Goal: Complete application form

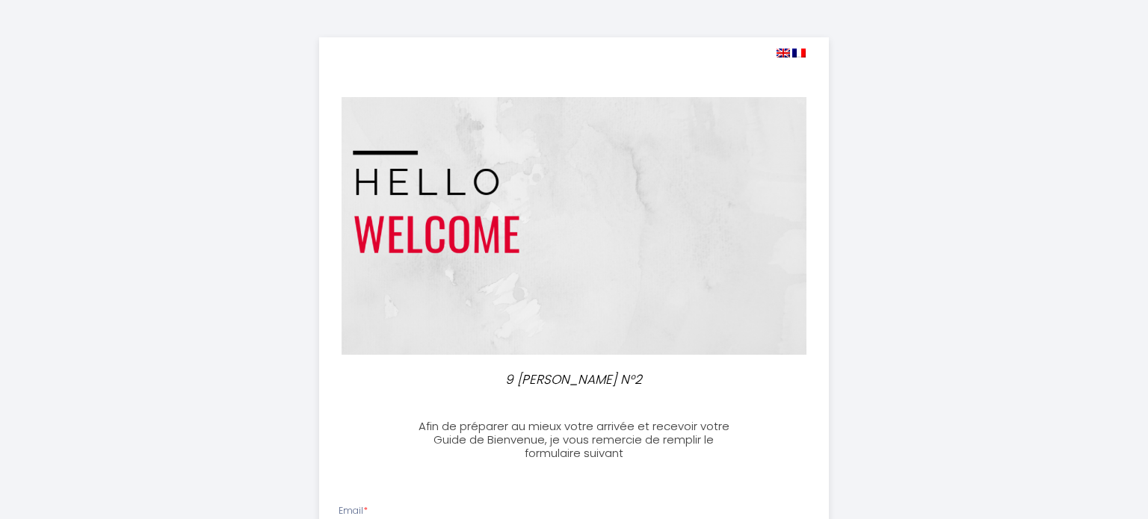
select select
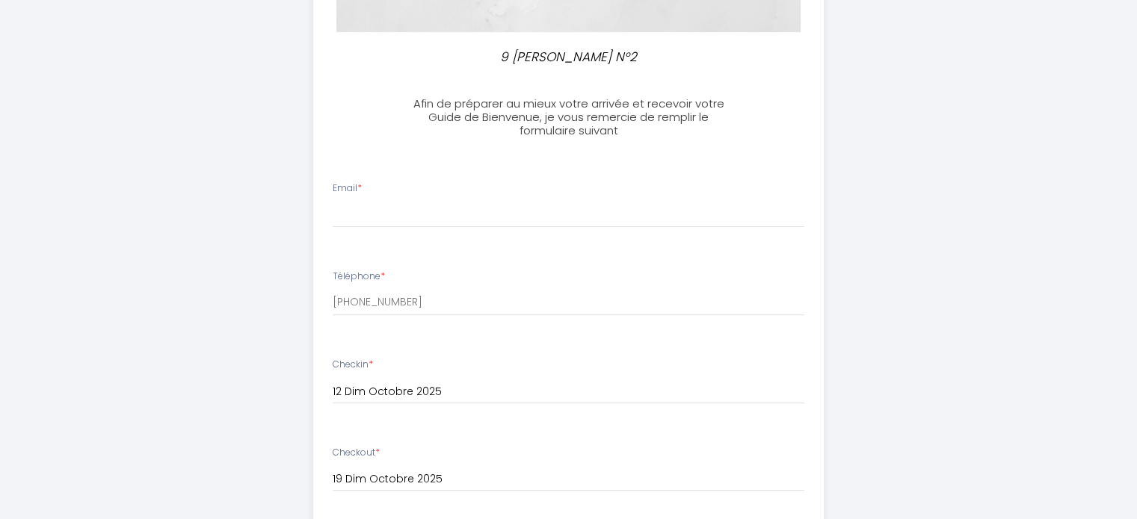
scroll to position [325, 0]
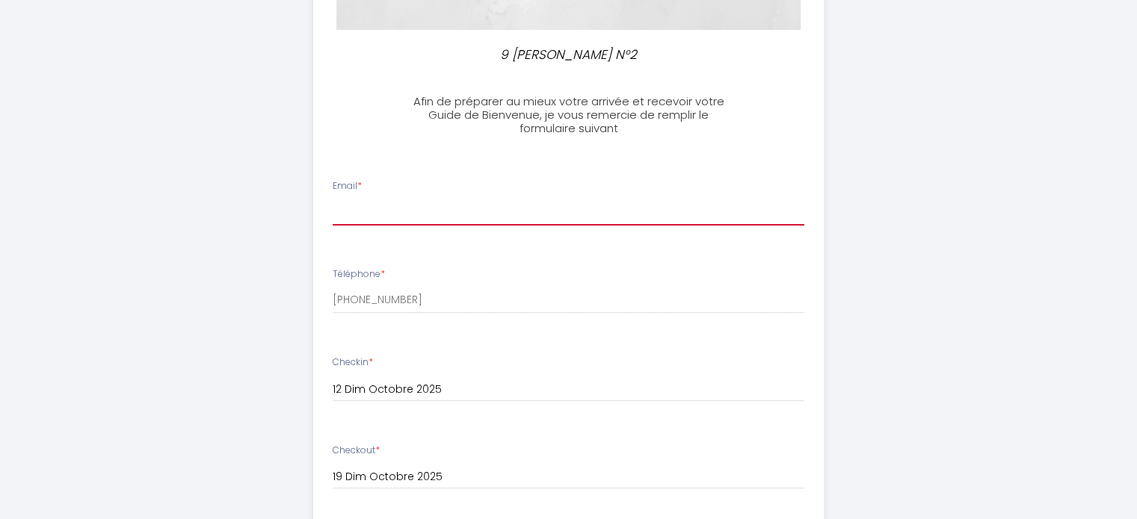
click at [416, 222] on input "Email *" at bounding box center [569, 212] width 472 height 27
type input "[EMAIL_ADDRESS][DOMAIN_NAME]"
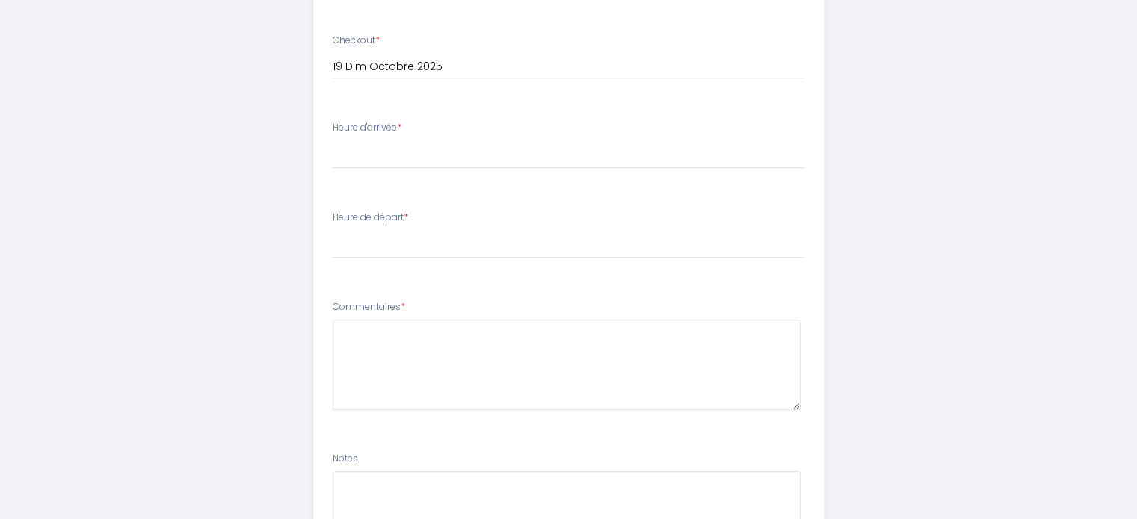
scroll to position [744, 0]
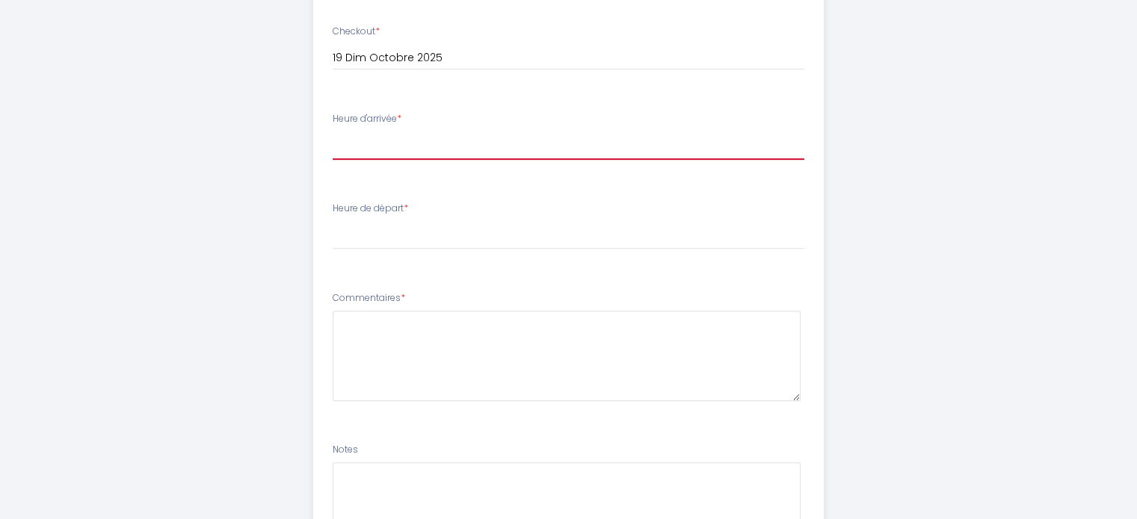
click at [400, 134] on select "17:00 17:30 18:00 18:30 19:00 19:30 20:00 20:30 21:00 21:30 22:00 22:30 23:00 2…" at bounding box center [569, 146] width 472 height 28
select select "17:00"
click at [333, 132] on select "17:00 17:30 18:00 18:30 19:00 19:30 20:00 20:30 21:00 21:30 22:00 22:30 23:00 2…" at bounding box center [569, 146] width 472 height 28
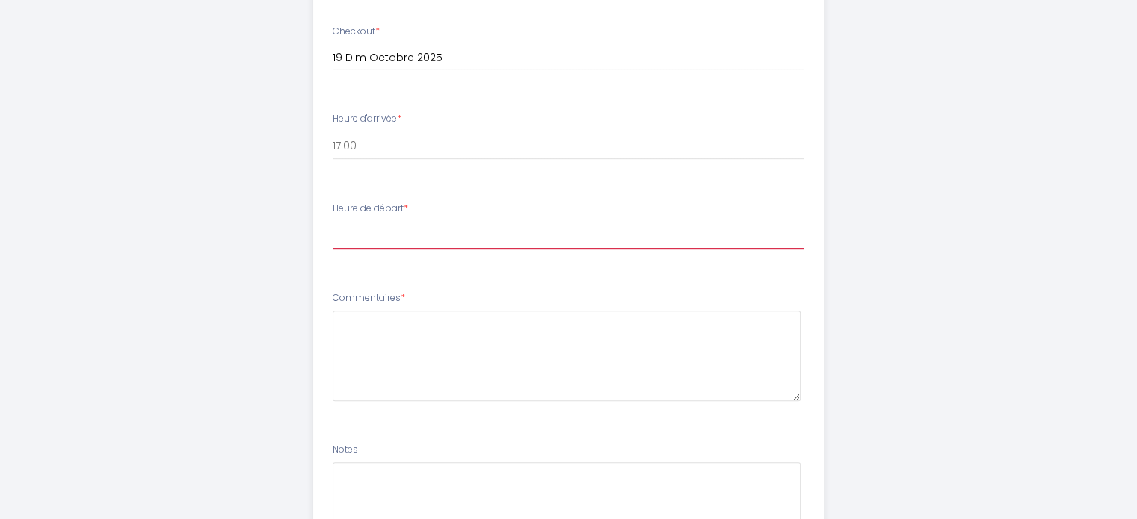
click at [368, 238] on select "00:00 00:30 01:00 01:30 02:00 02:30 03:00 03:30 04:00 04:30 05:00 05:30 06:00 0…" at bounding box center [569, 235] width 472 height 28
select select "10:30"
click at [333, 221] on select "00:00 00:30 01:00 01:30 02:00 02:30 03:00 03:30 04:00 04:30 05:00 05:30 06:00 0…" at bounding box center [569, 235] width 472 height 28
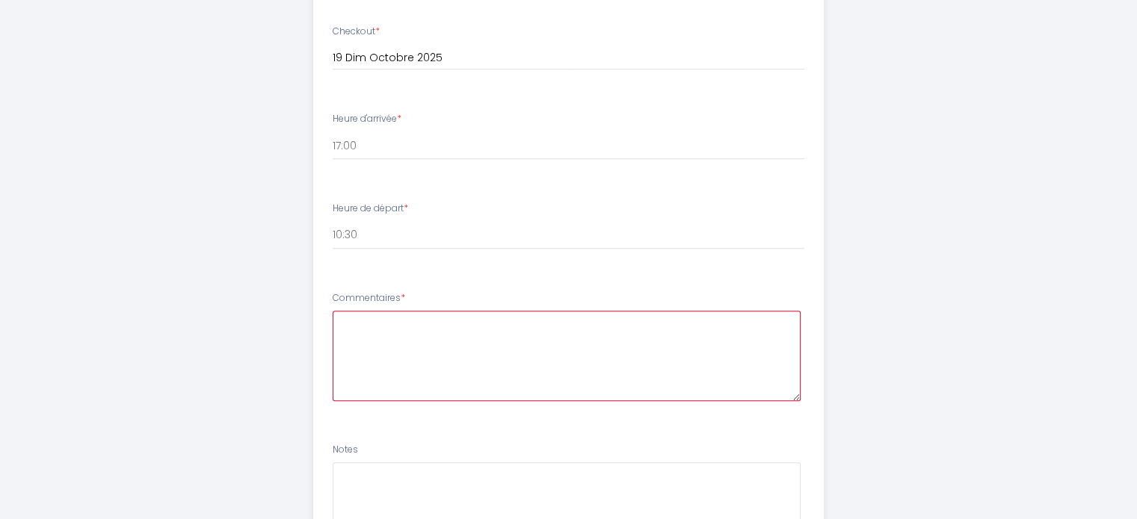
click at [596, 341] on textarea at bounding box center [567, 356] width 468 height 90
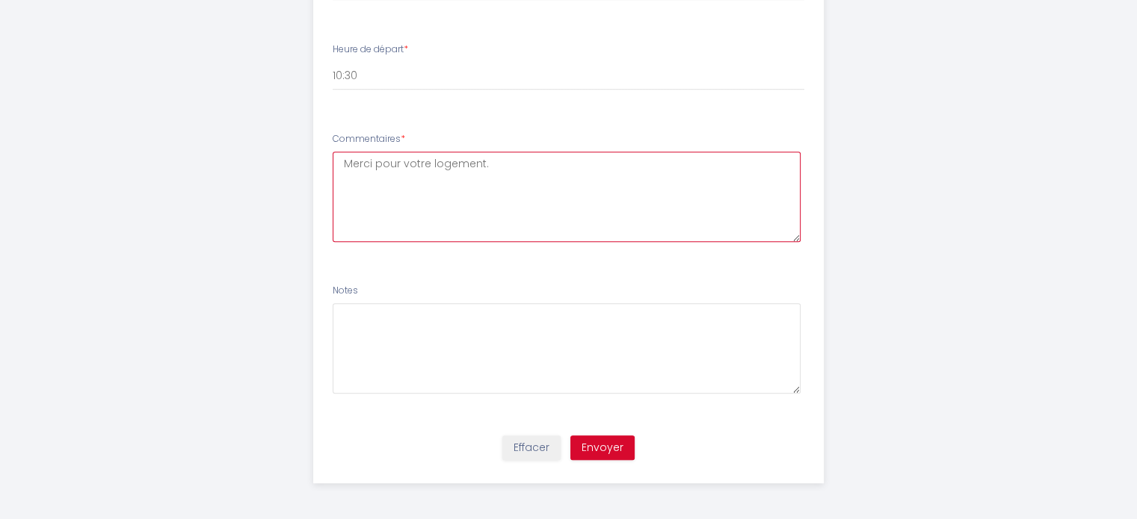
type textarea "Merci pour votre logement."
click at [607, 439] on button "Envoyer" at bounding box center [602, 448] width 64 height 25
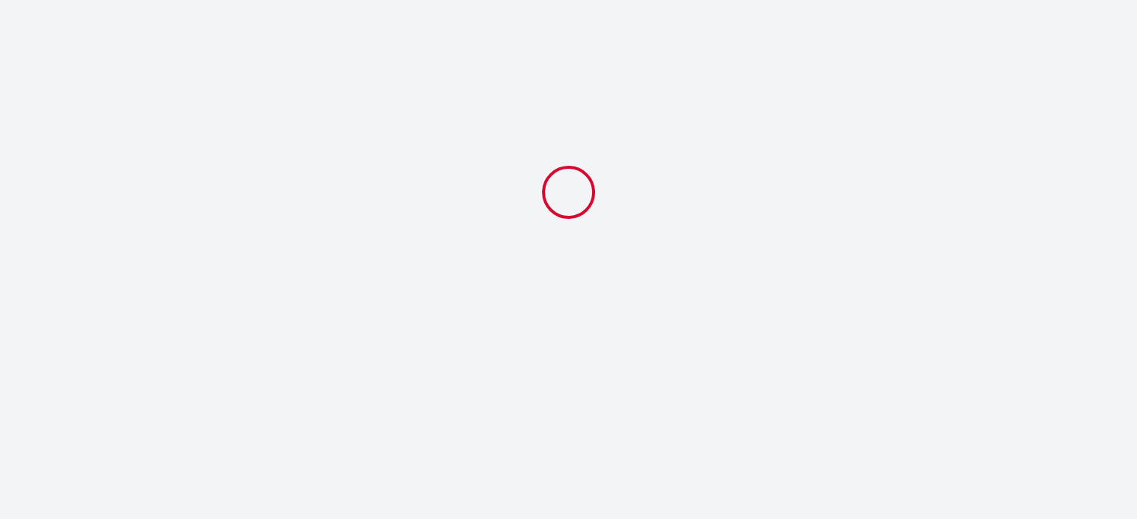
scroll to position [0, 0]
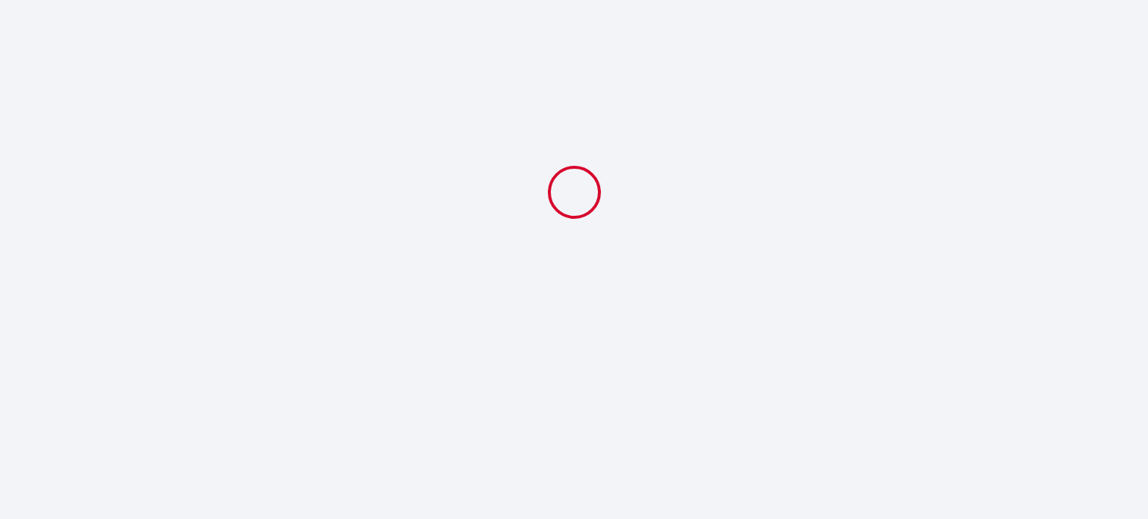
select select "10:30"
